Goal: Transaction & Acquisition: Book appointment/travel/reservation

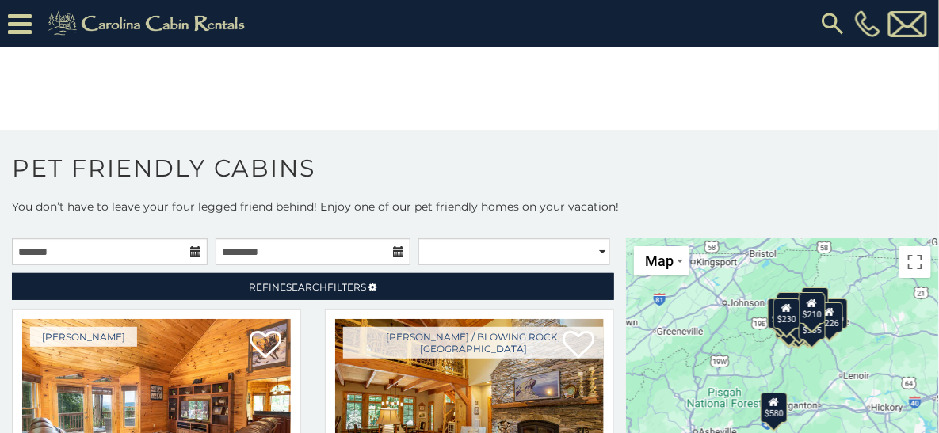
scroll to position [8, 0]
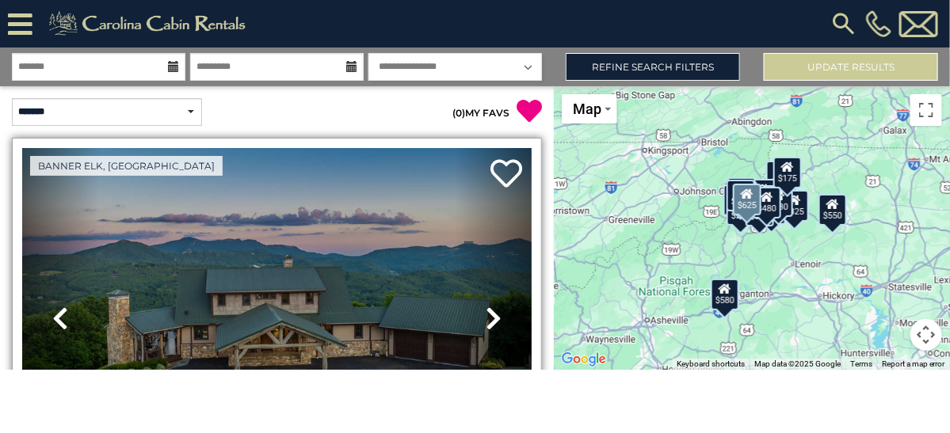
click at [469, 379] on link "Next" at bounding box center [493, 318] width 77 height 341
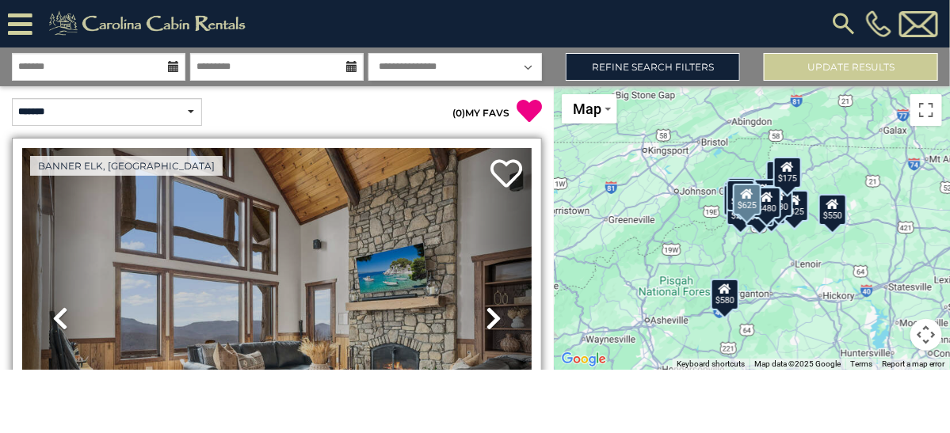
click at [471, 375] on link "Next" at bounding box center [493, 318] width 77 height 341
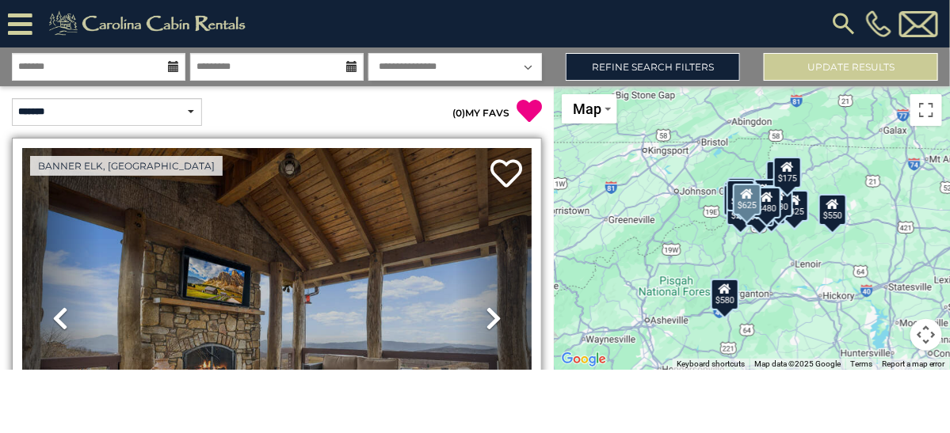
click at [471, 375] on link "Next" at bounding box center [493, 318] width 77 height 341
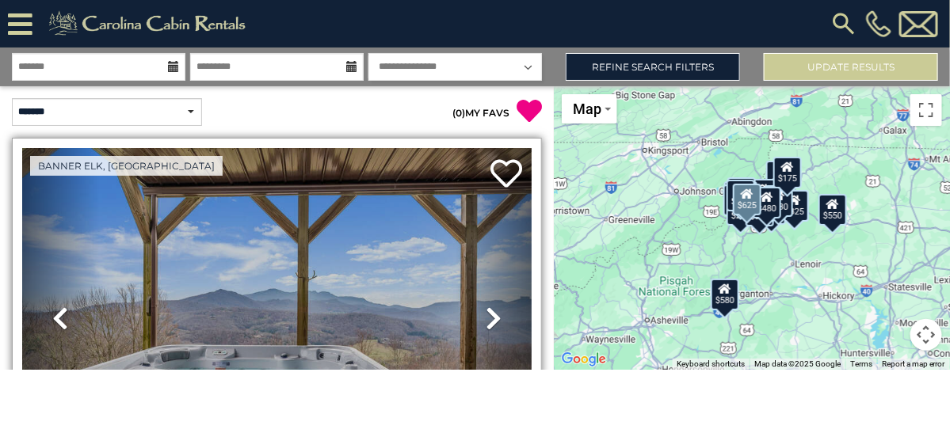
click at [471, 375] on link "Next" at bounding box center [493, 318] width 77 height 341
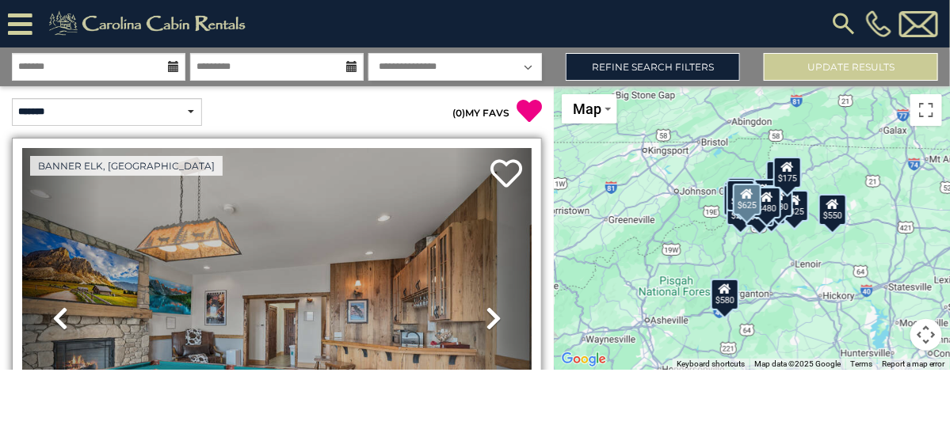
click at [471, 375] on link "Next" at bounding box center [493, 318] width 77 height 341
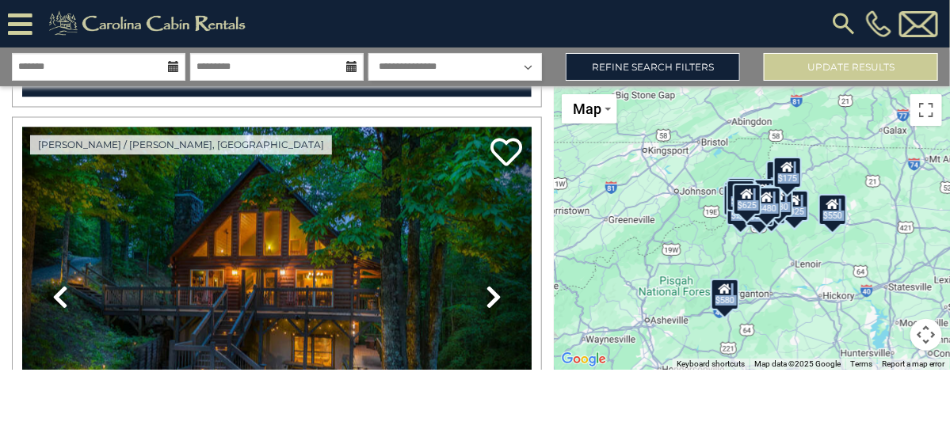
drag, startPoint x: 541, startPoint y: 393, endPoint x: 543, endPoint y: 429, distance: 36.5
click at [547, 370] on html "**********" at bounding box center [475, 185] width 950 height 370
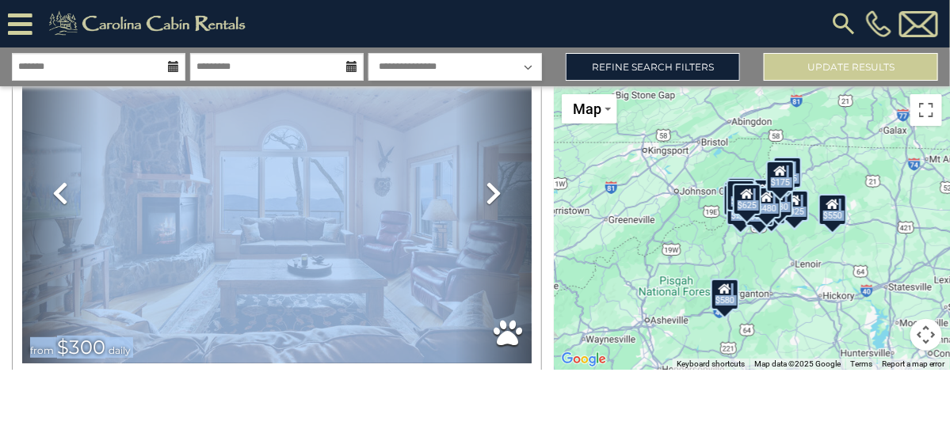
scroll to position [2199, 0]
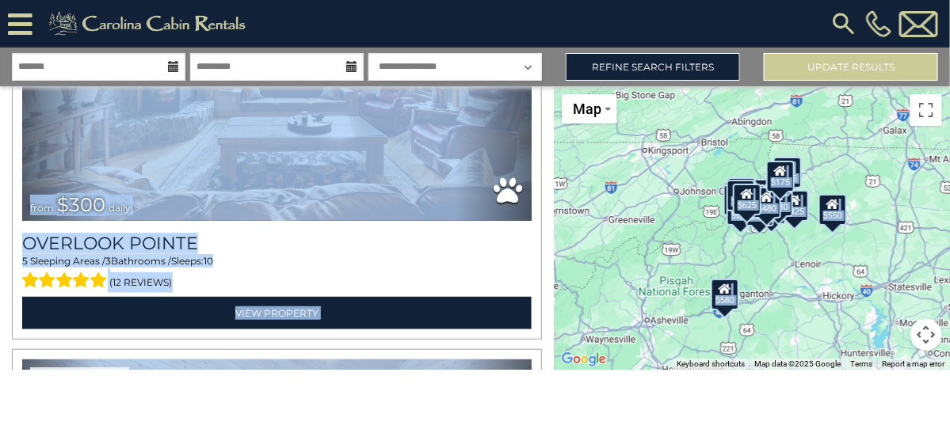
drag, startPoint x: 538, startPoint y: 417, endPoint x: 551, endPoint y: 420, distance: 13.8
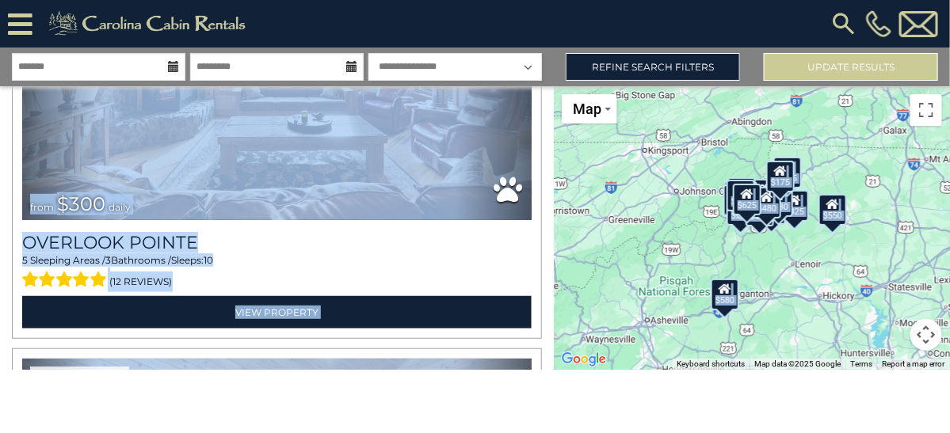
click at [554, 370] on div "**********" at bounding box center [475, 209] width 950 height 322
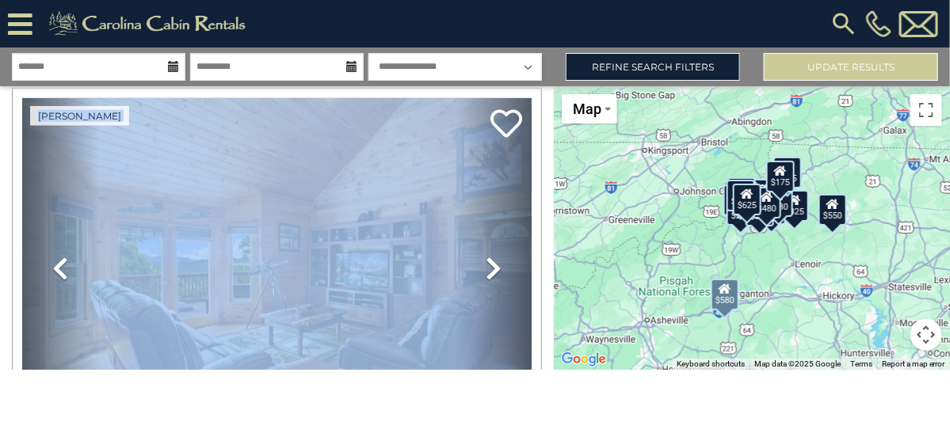
scroll to position [2465, 0]
